Goal: Task Accomplishment & Management: Use online tool/utility

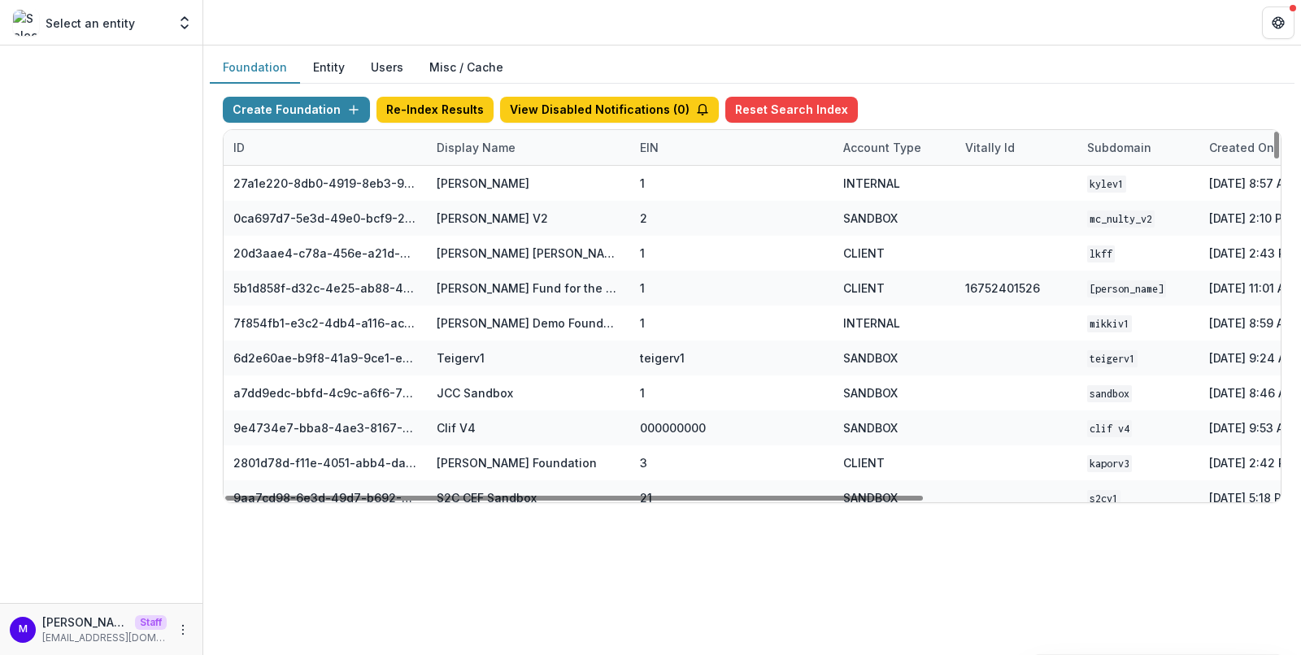
click at [472, 141] on div "Display Name" at bounding box center [476, 147] width 98 height 17
click at [463, 181] on input at bounding box center [526, 183] width 195 height 26
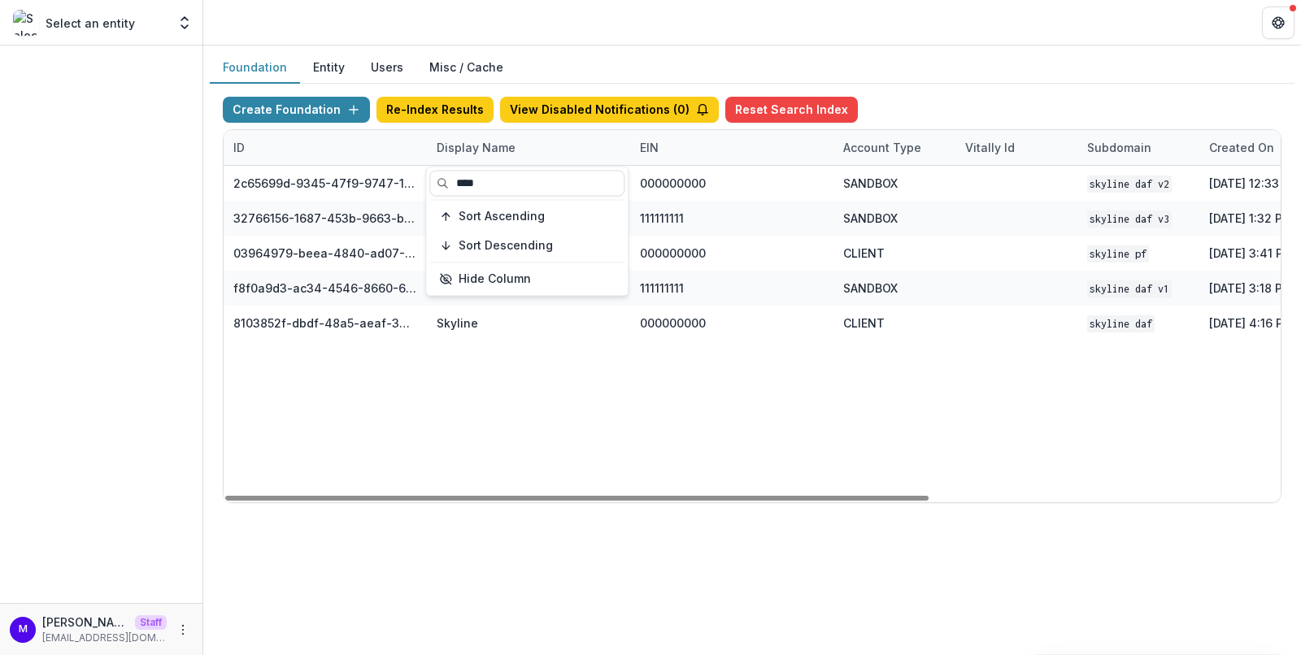
type input "****"
click at [654, 46] on div "Foundation Entity Users Misc / Cache Create Foundation Re-Index Results View Di…" at bounding box center [752, 284] width 1098 height 477
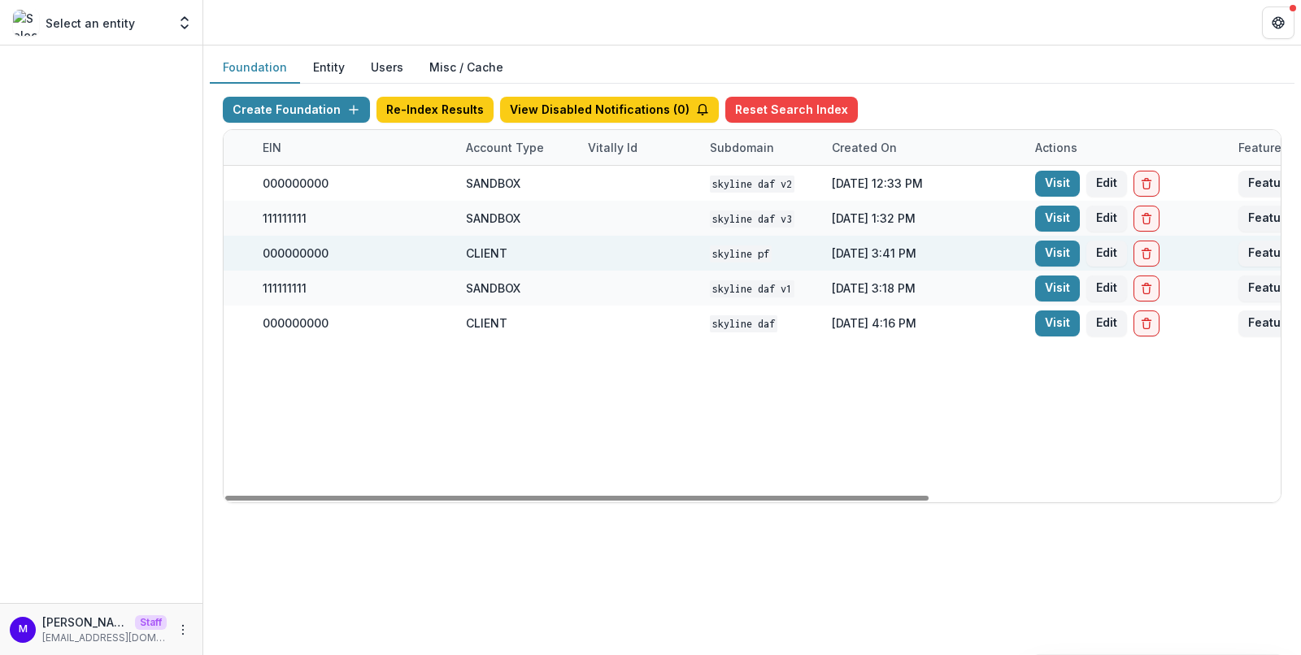
scroll to position [0, 411]
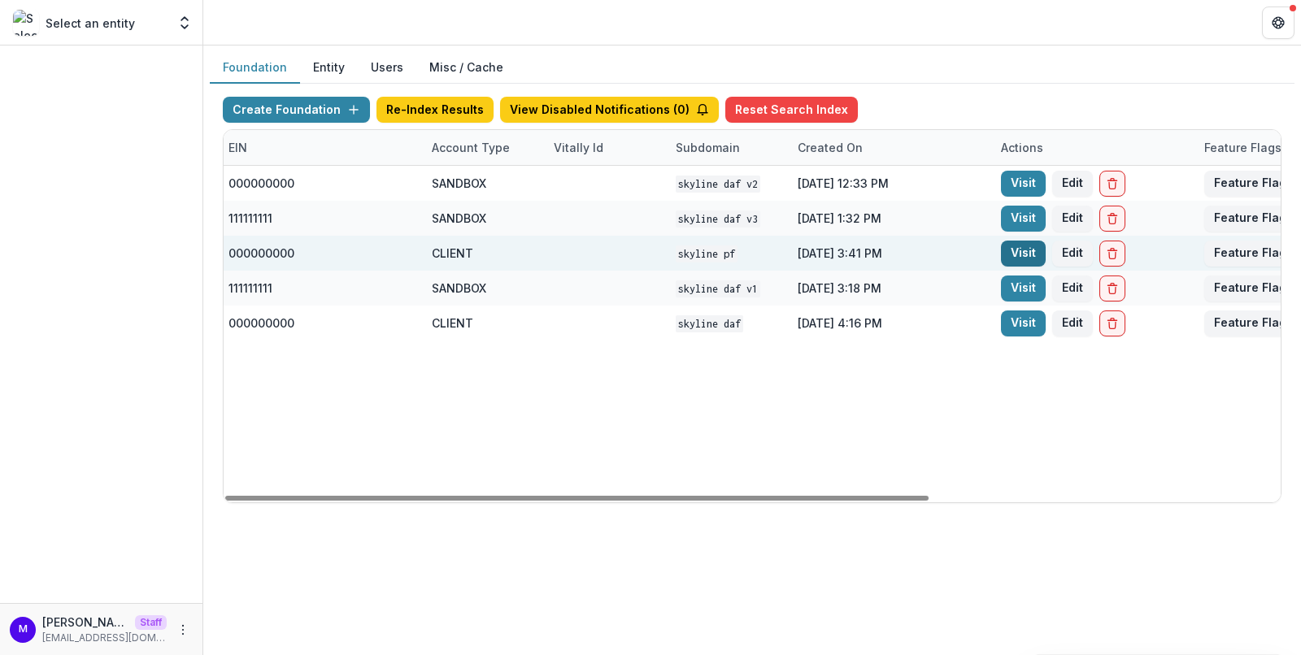
click at [1021, 250] on link "Visit" at bounding box center [1023, 254] width 45 height 26
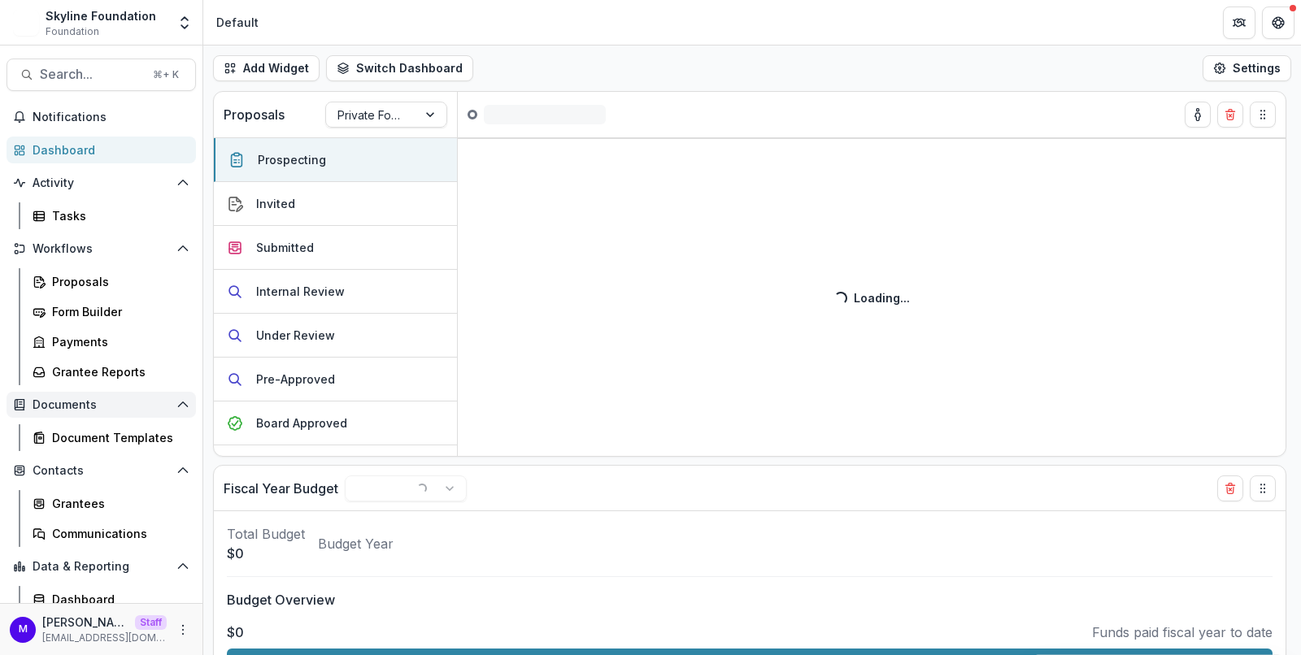
select select "******"
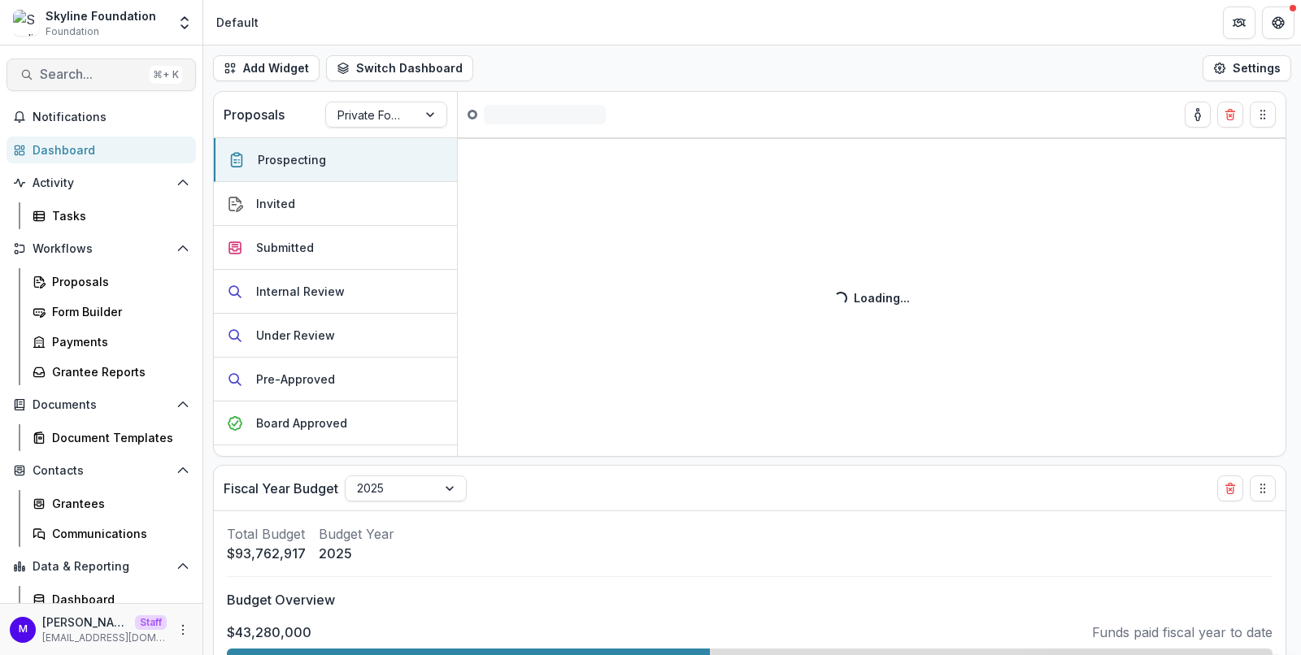
click at [56, 72] on span "Search..." at bounding box center [91, 74] width 103 height 15
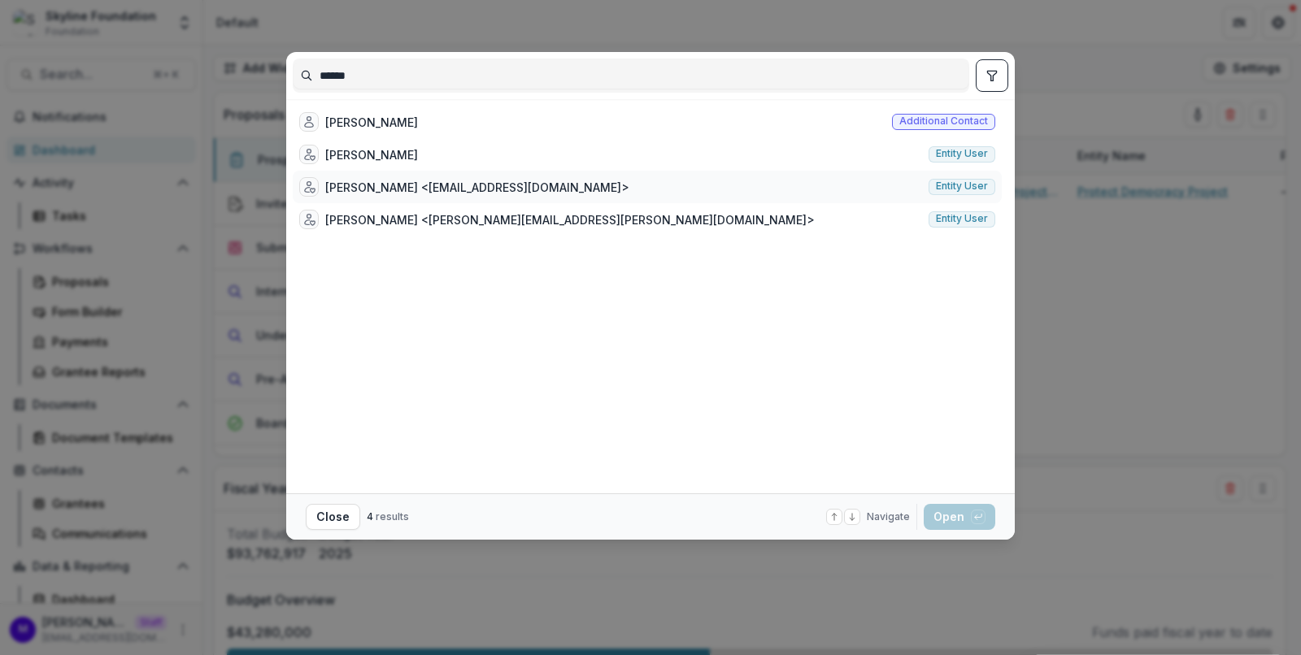
type input "******"
click at [426, 193] on div "[PERSON_NAME] <[EMAIL_ADDRESS][DOMAIN_NAME]>" at bounding box center [477, 187] width 304 height 17
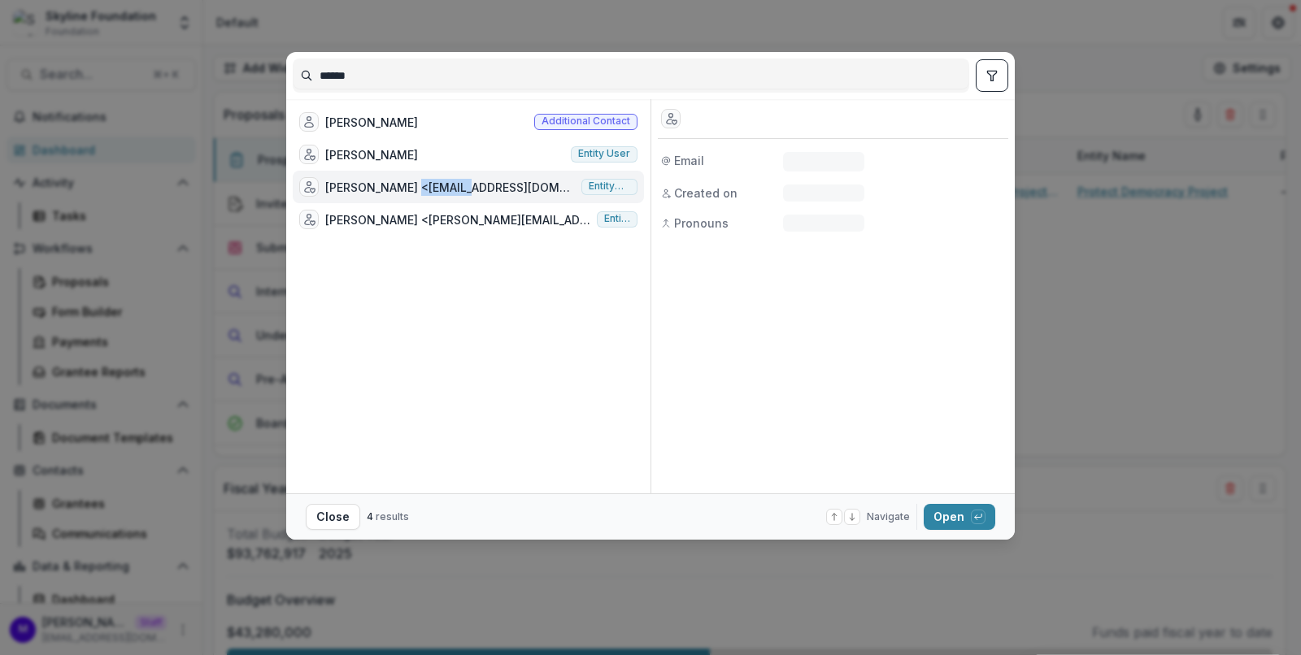
click at [426, 193] on div "[PERSON_NAME] <[EMAIL_ADDRESS][DOMAIN_NAME]>" at bounding box center [450, 187] width 250 height 17
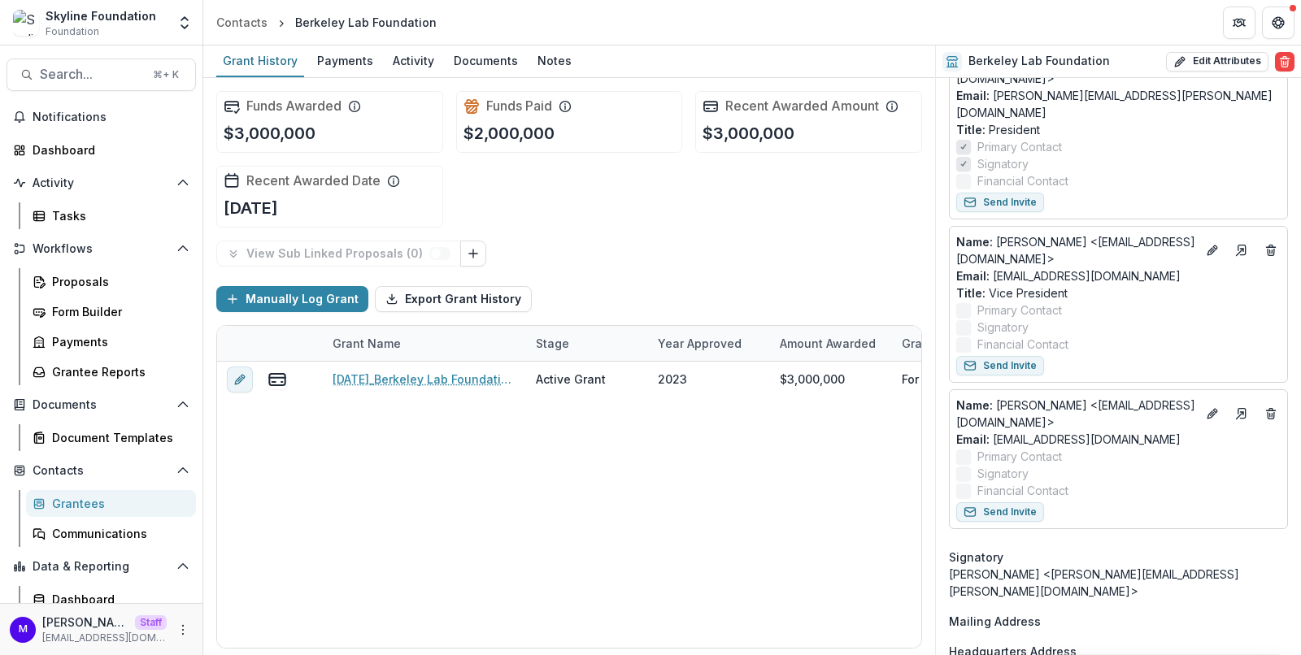
scroll to position [35, 0]
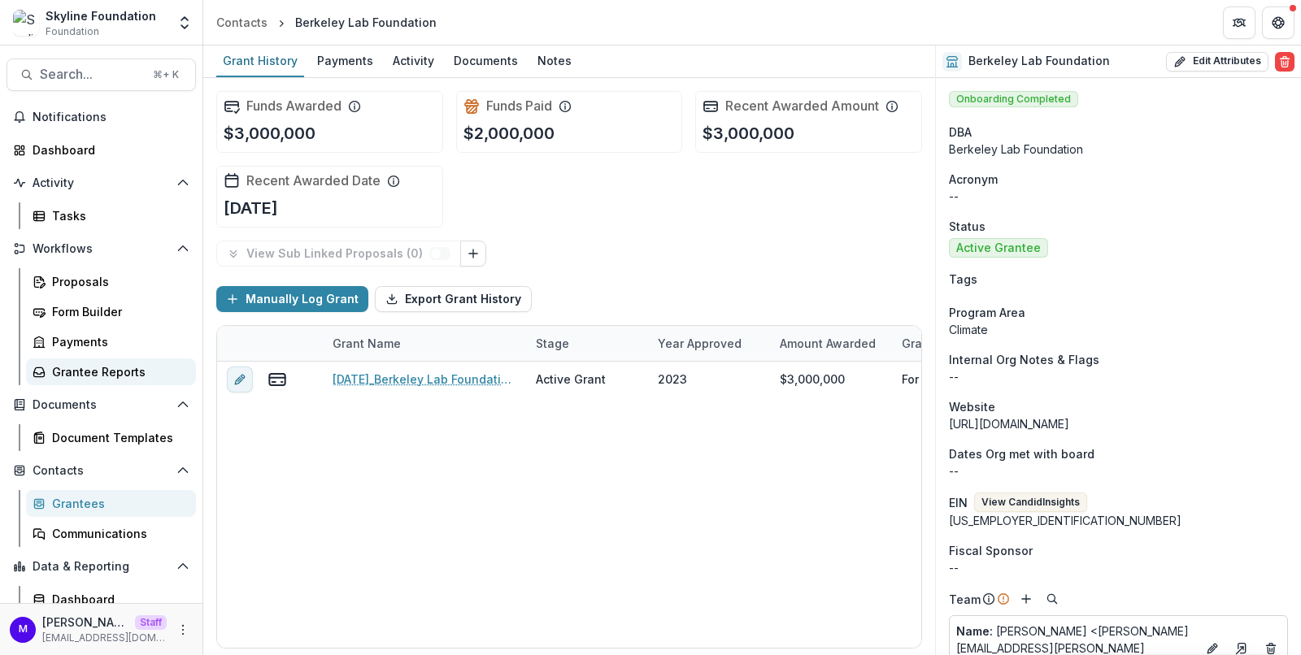
scroll to position [68, 0]
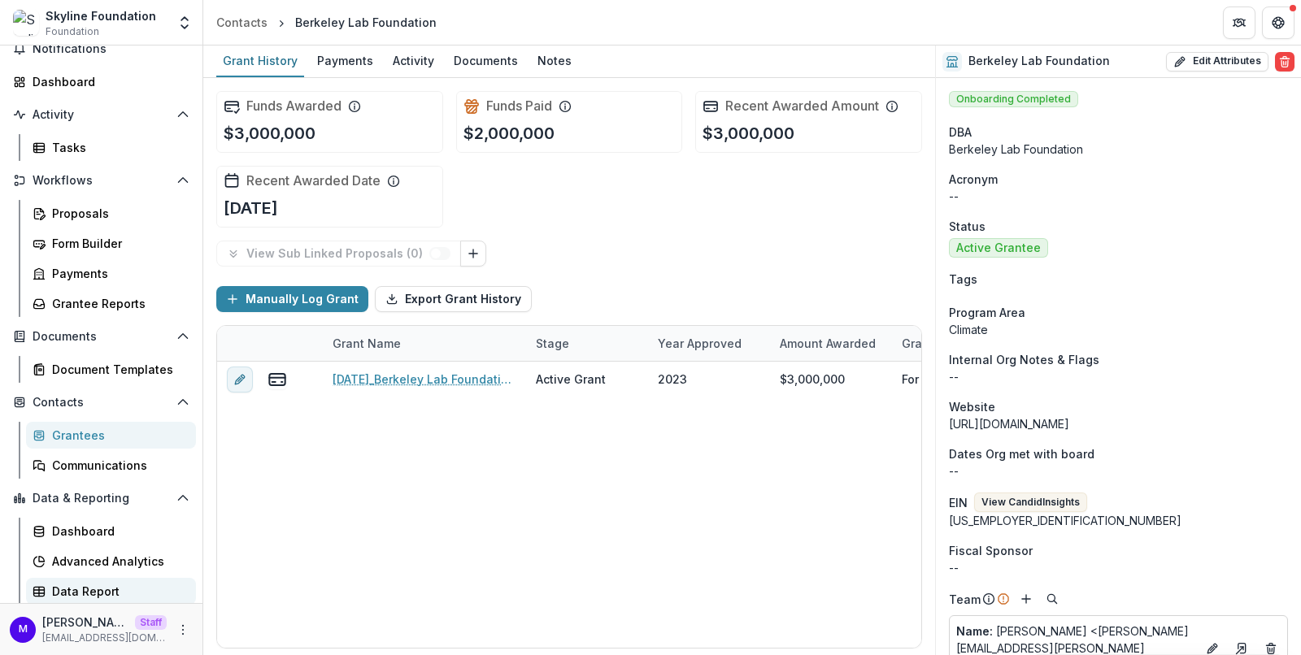
click at [91, 585] on div "Data Report" at bounding box center [117, 591] width 131 height 17
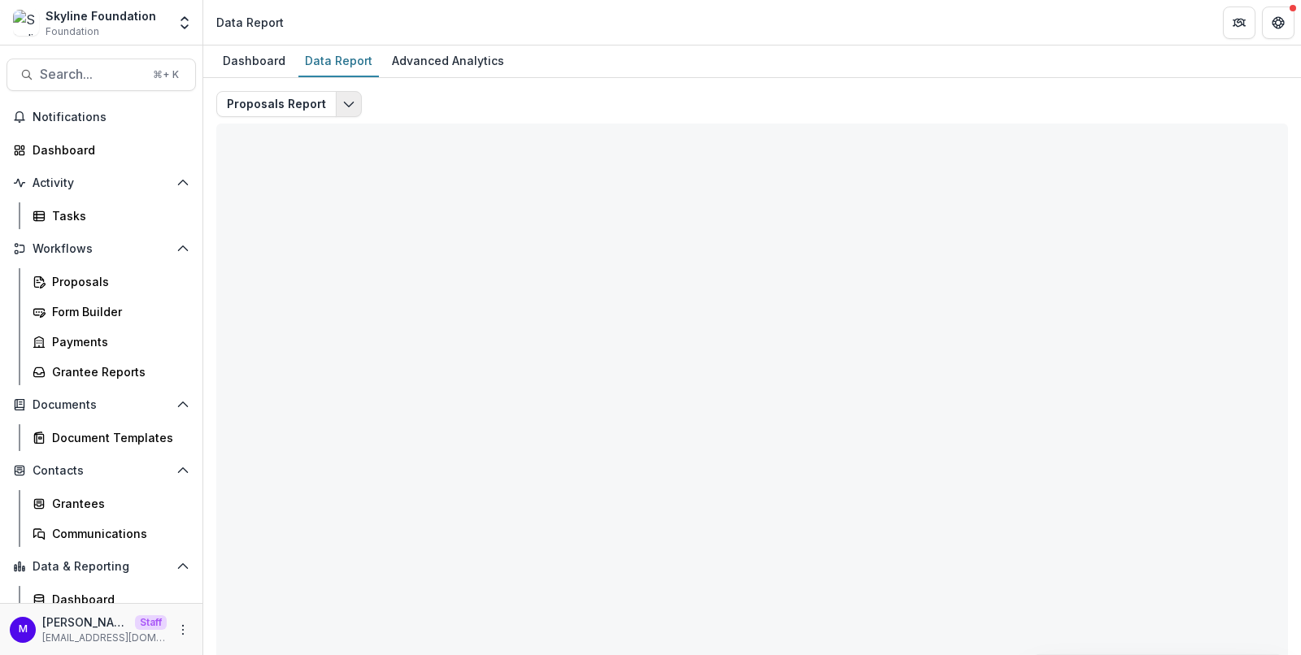
click at [346, 104] on icon "Edit selected report" at bounding box center [348, 104] width 13 height 13
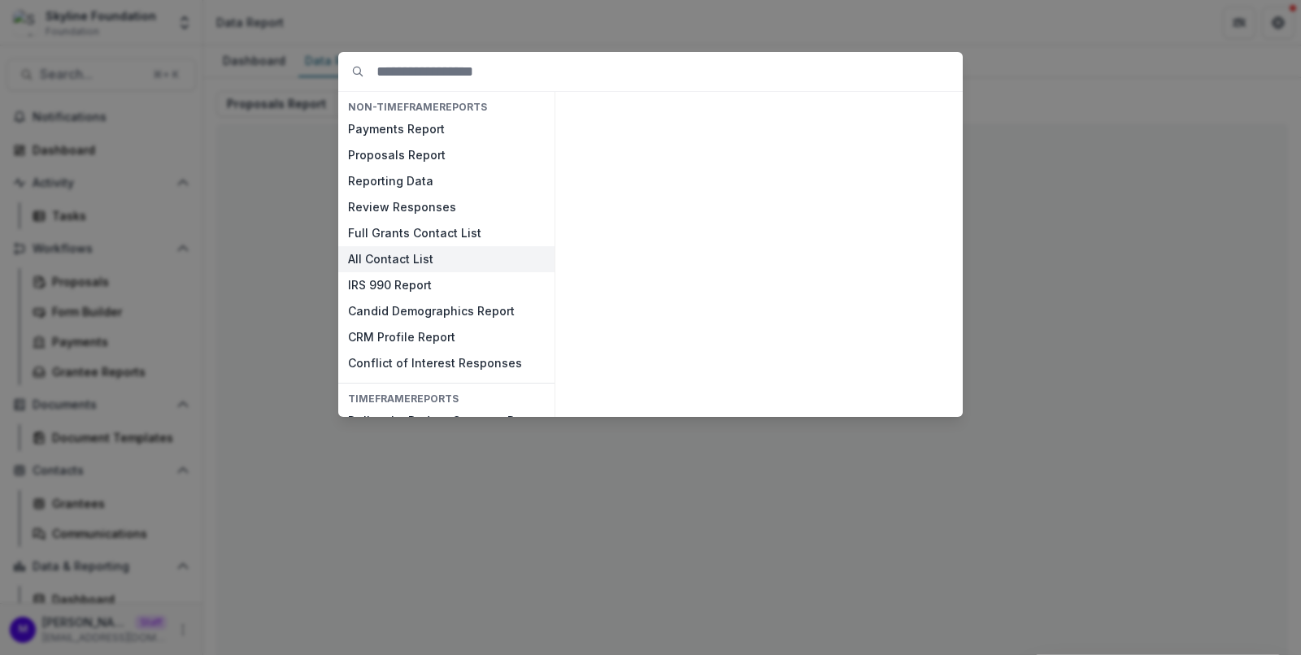
click at [404, 260] on button "All Contact List" at bounding box center [446, 259] width 216 height 26
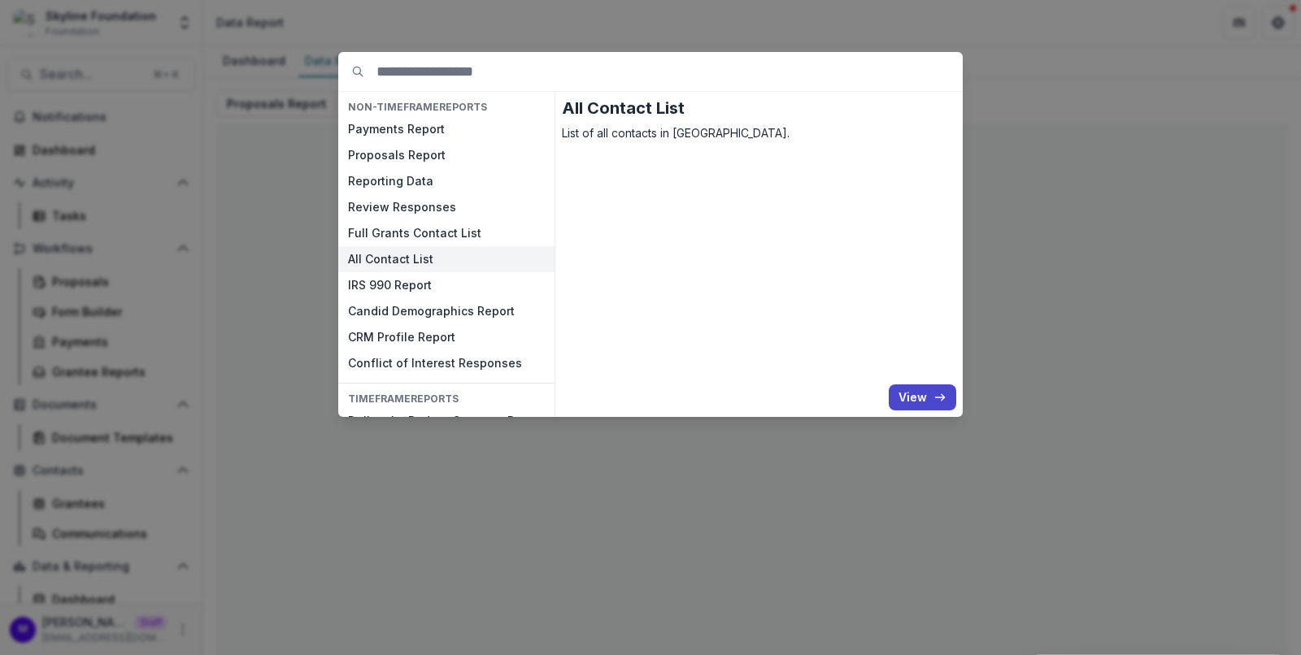
click at [404, 260] on button "All Contact List" at bounding box center [446, 259] width 216 height 26
